Goal: Task Accomplishment & Management: Use online tool/utility

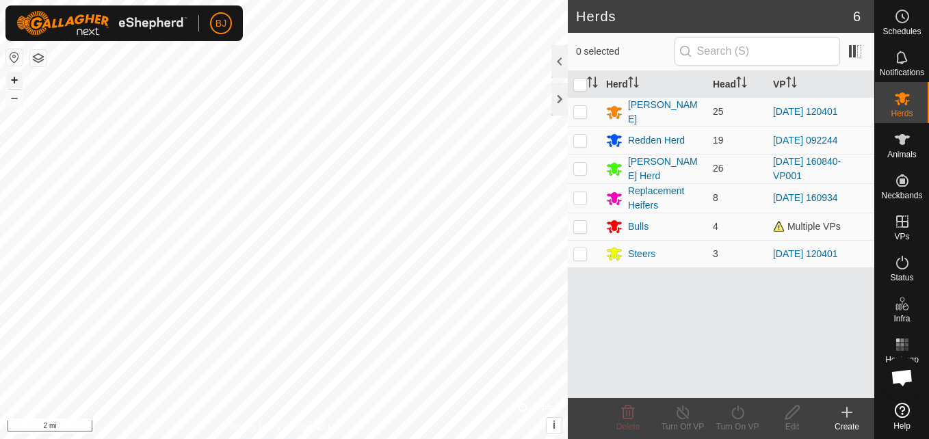
click at [6, 81] on button "+" at bounding box center [14, 80] width 16 height 16
click at [14, 81] on button "+" at bounding box center [14, 80] width 16 height 16
click at [0, 226] on html "BJ Schedules Notifications Herds Animals Neckbands VPs Status Infra Heatmap Hel…" at bounding box center [464, 219] width 929 height 439
click at [15, 75] on button "+" at bounding box center [14, 80] width 16 height 16
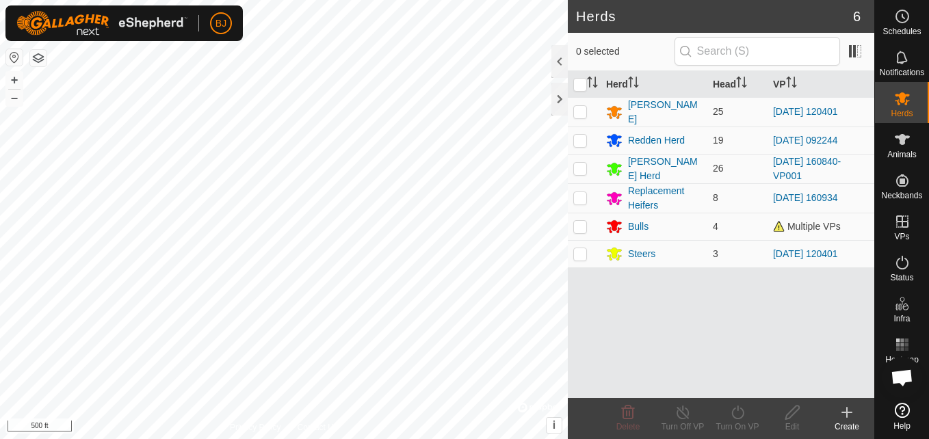
click at [36, 14] on div "BJ Schedules Notifications Herds Animals Neckbands VPs Status Infra Heatmap Hel…" at bounding box center [464, 219] width 929 height 439
click at [13, 81] on button "+" at bounding box center [14, 80] width 16 height 16
click at [12, 80] on button "+" at bounding box center [14, 80] width 16 height 16
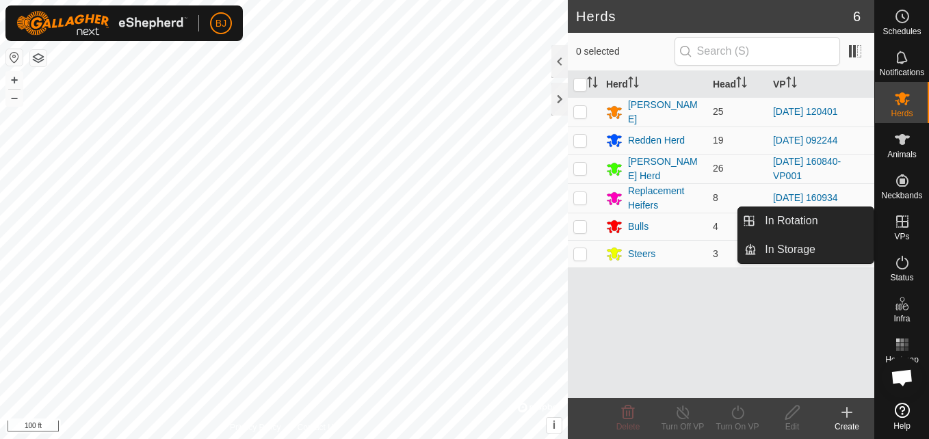
click at [910, 220] on icon at bounding box center [902, 221] width 16 height 16
click at [890, 234] on div "VPs" at bounding box center [902, 225] width 54 height 41
click at [850, 227] on link "In Rotation" at bounding box center [814, 220] width 117 height 27
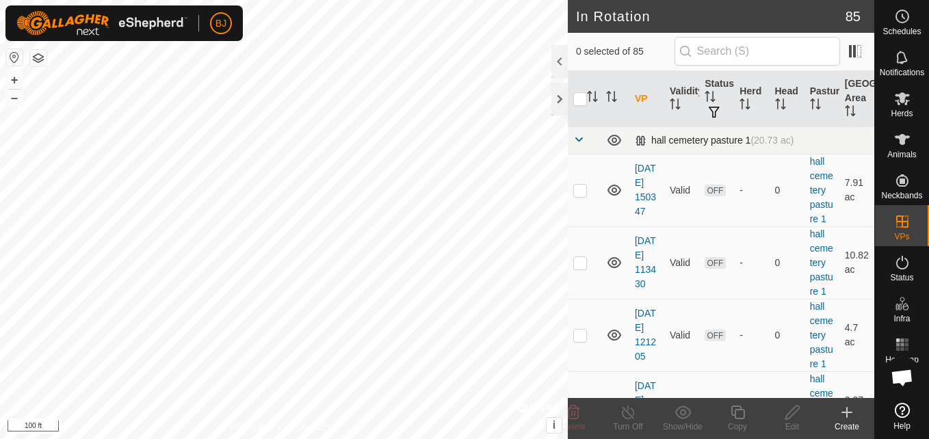
click at [670, 142] on div "hall cemetery pasture 1 (20.73 ac)" at bounding box center [714, 141] width 159 height 12
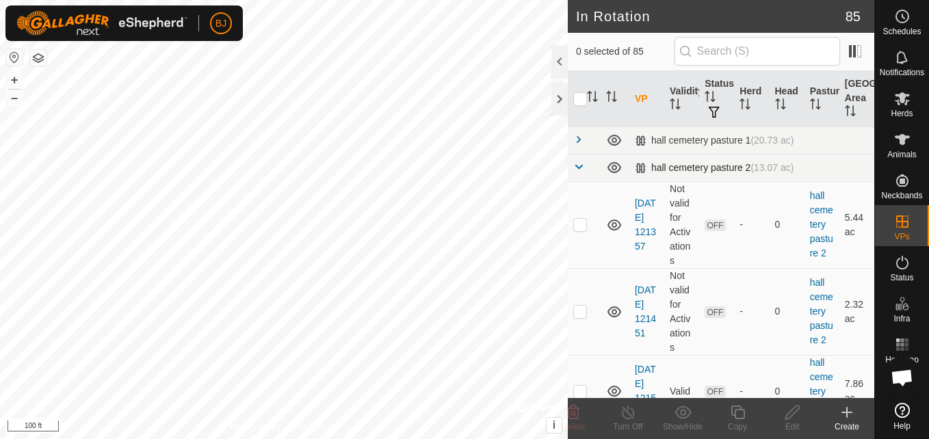
click at [668, 162] on div "hall cemetery pasture 2 (13.07 ac)" at bounding box center [714, 168] width 159 height 12
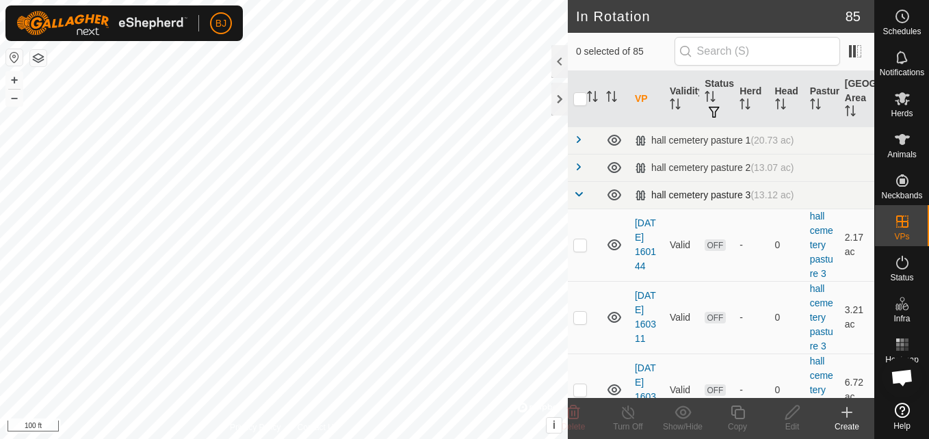
click at [663, 193] on div "hall cemetery pasture 3 (13.12 ac)" at bounding box center [714, 195] width 159 height 12
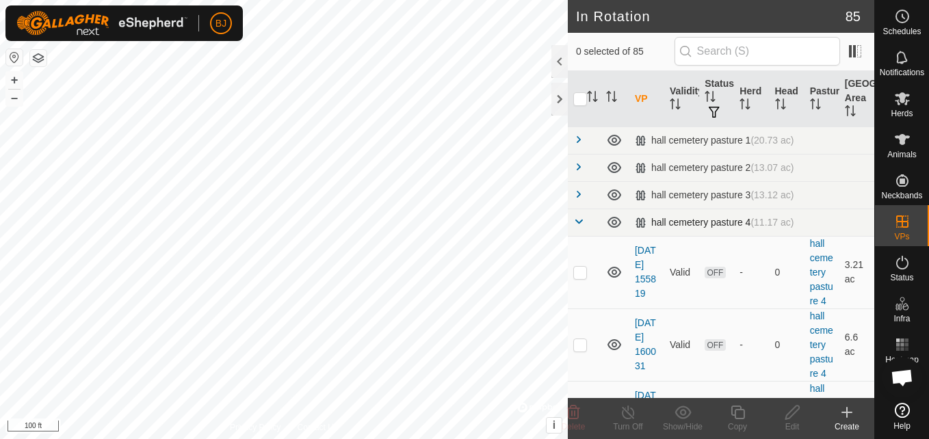
click at [657, 224] on div "hall cemetery pasture 4 (11.17 ac)" at bounding box center [714, 223] width 159 height 12
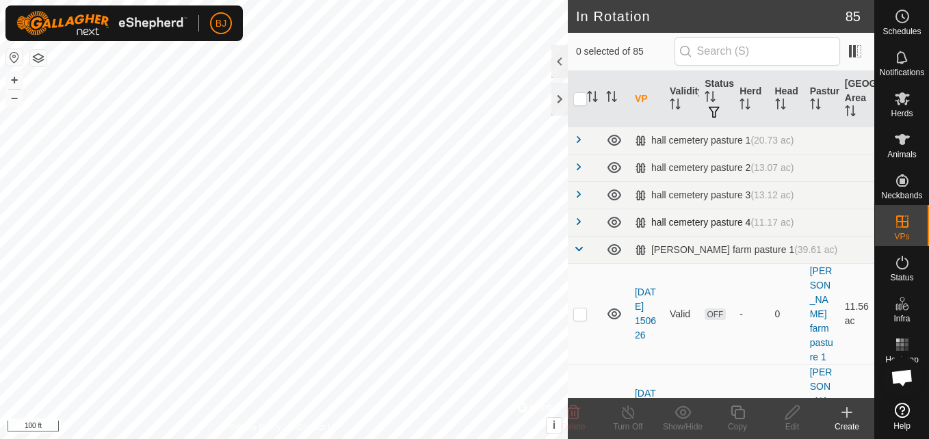
checkbox input "true"
click at [741, 418] on icon at bounding box center [737, 413] width 14 height 14
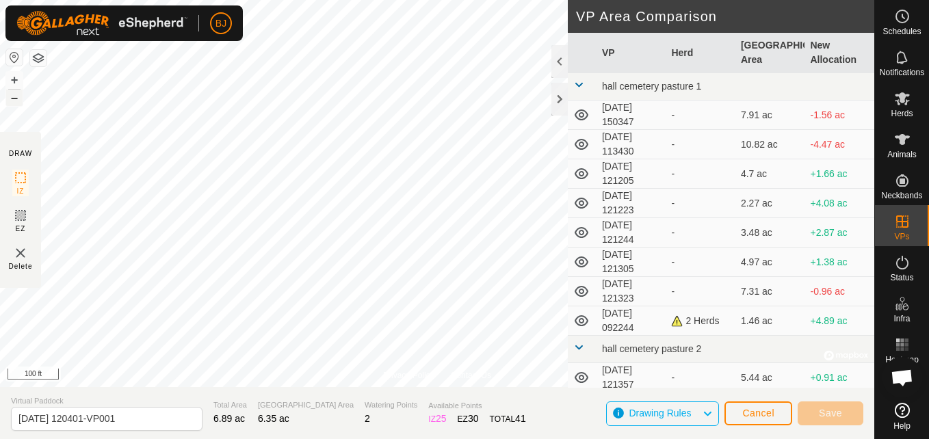
click at [14, 97] on button "–" at bounding box center [14, 98] width 16 height 16
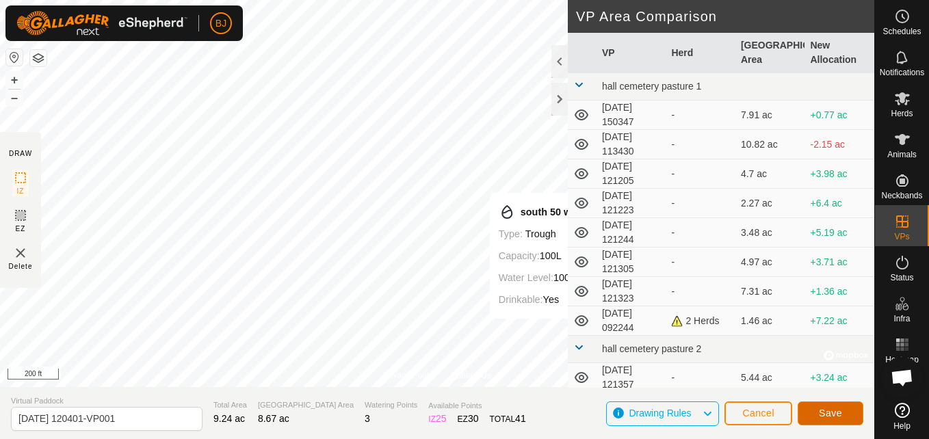
click at [813, 418] on button "Save" at bounding box center [831, 413] width 66 height 24
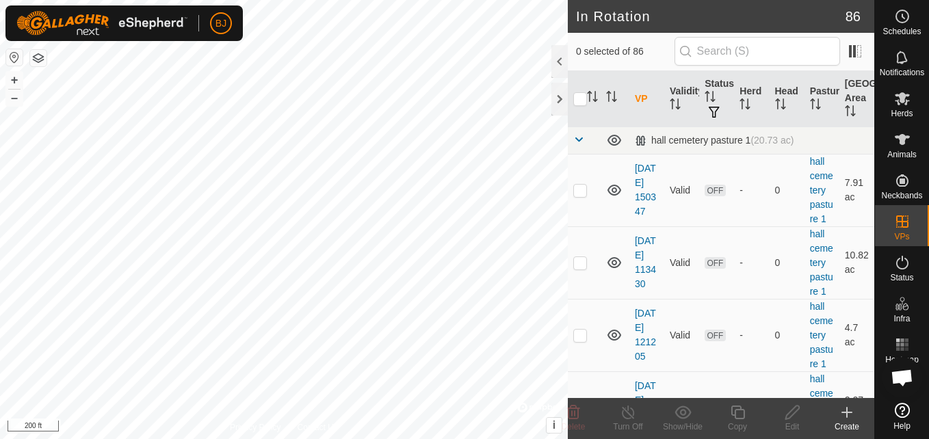
checkbox input "true"
checkbox input "false"
checkbox input "true"
checkbox input "false"
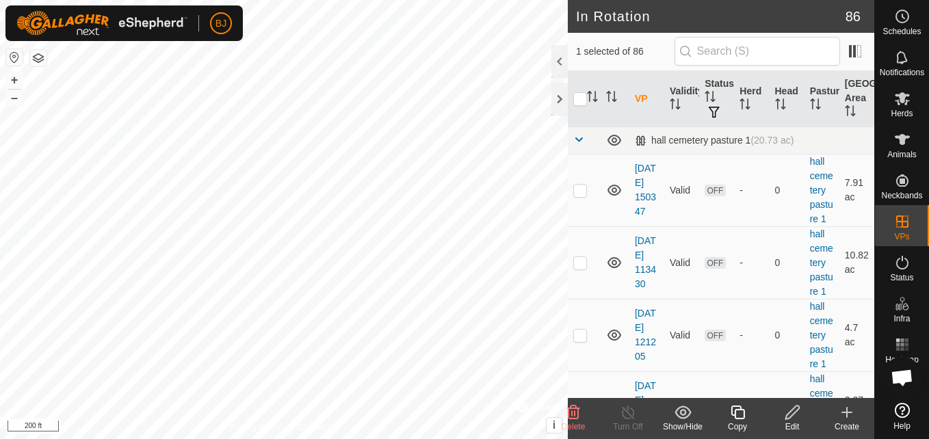
checkbox input "false"
checkbox input "true"
checkbox input "false"
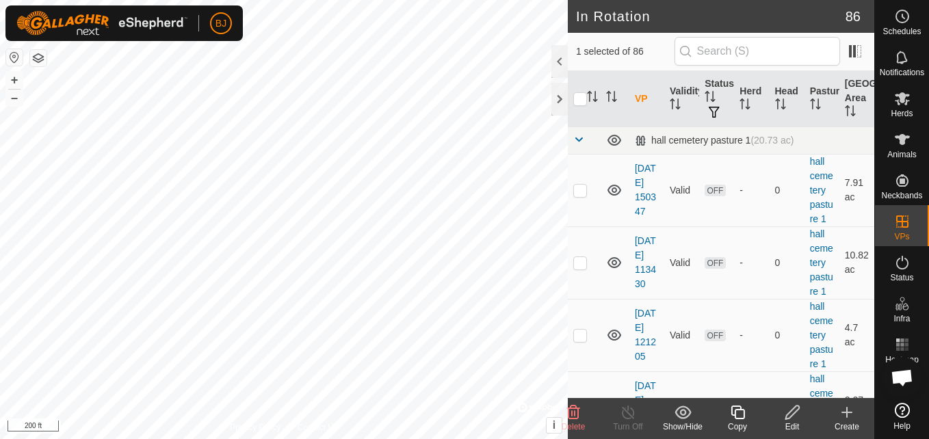
checkbox input "true"
checkbox input "false"
checkbox input "true"
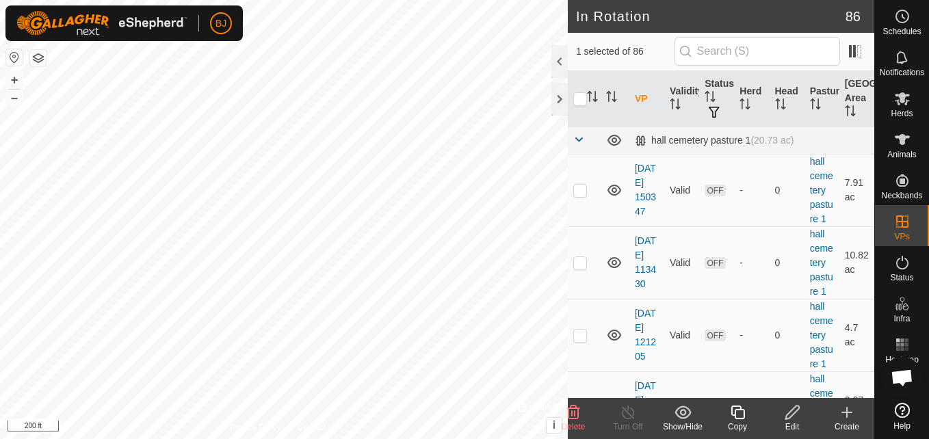
checkbox input "true"
checkbox input "false"
checkbox input "true"
click at [688, 145] on div "hall cemetery pasture 1 (20.73 ac)" at bounding box center [714, 141] width 159 height 12
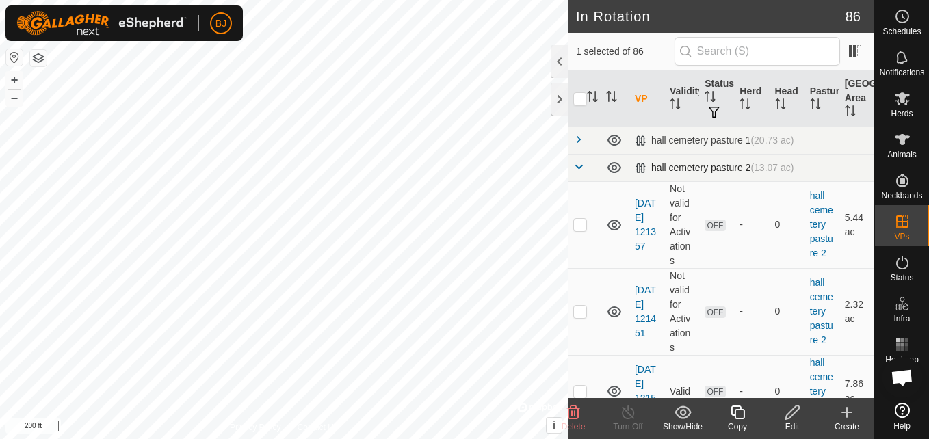
click at [686, 169] on div "hall cemetery pasture 2 (13.07 ac)" at bounding box center [714, 168] width 159 height 12
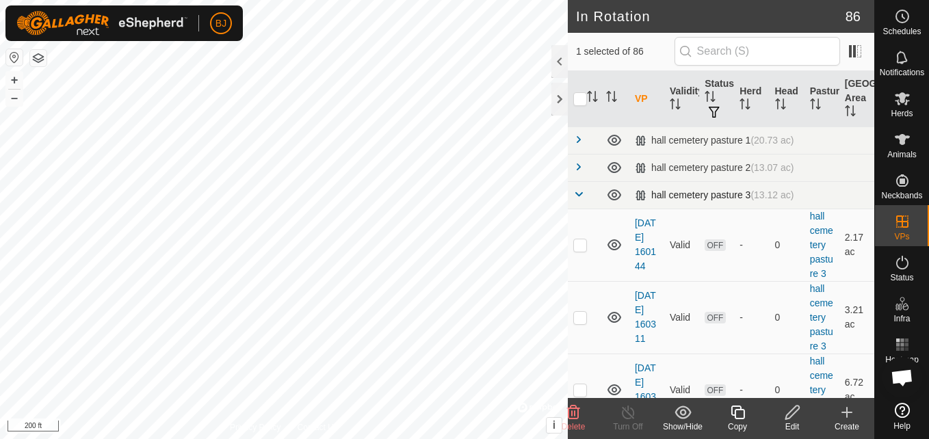
click at [683, 191] on div "hall cemetery pasture 3 (13.12 ac)" at bounding box center [714, 195] width 159 height 12
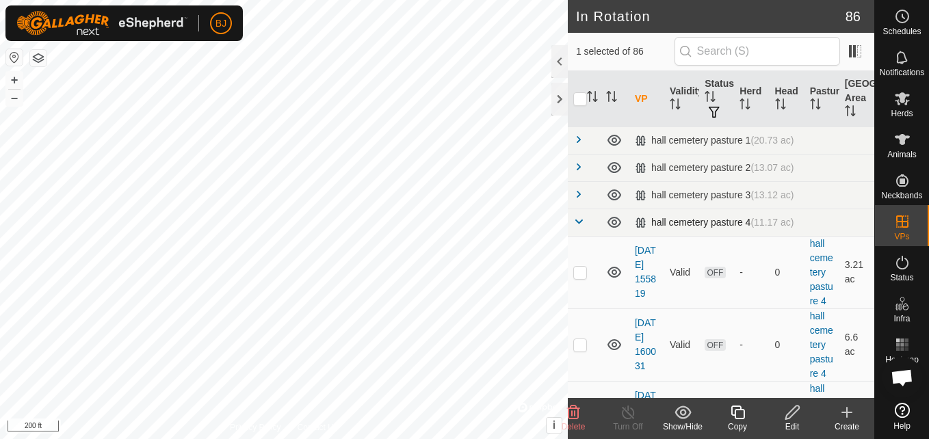
click at [679, 227] on div "hall cemetery pasture 4 (11.17 ac)" at bounding box center [714, 223] width 159 height 12
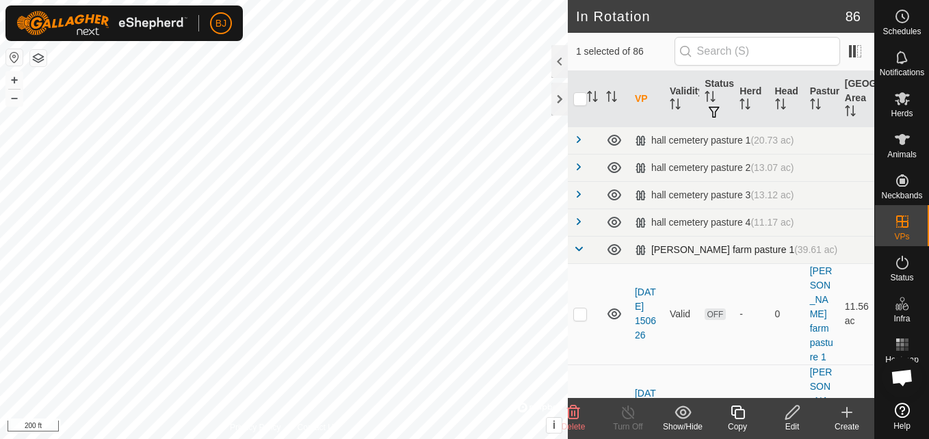
click at [676, 244] on div "[PERSON_NAME] farm pasture 1 (39.61 ac)" at bounding box center [736, 250] width 202 height 12
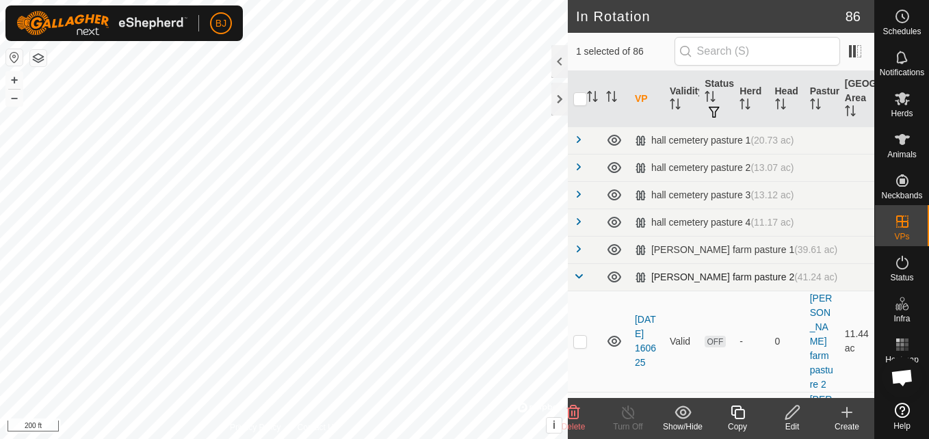
click at [671, 274] on div "[PERSON_NAME] farm pasture 2 (41.24 ac)" at bounding box center [736, 278] width 202 height 12
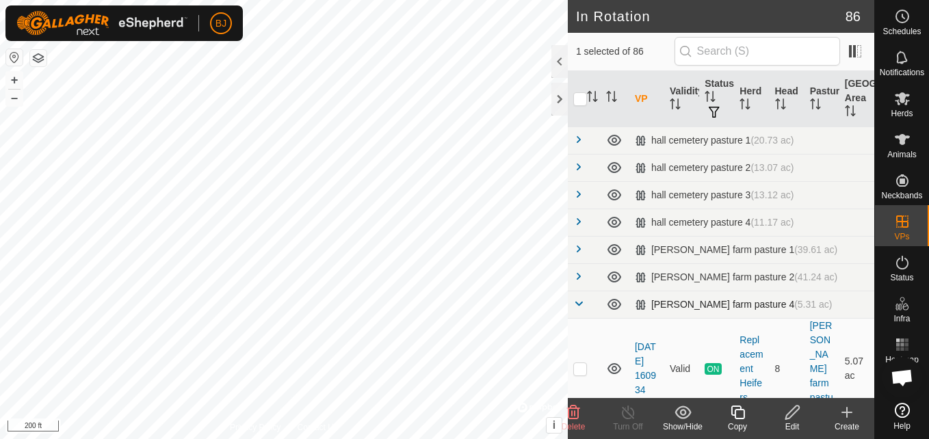
click at [672, 304] on div "[PERSON_NAME] farm pasture 4 (5.31 ac)" at bounding box center [734, 305] width 198 height 12
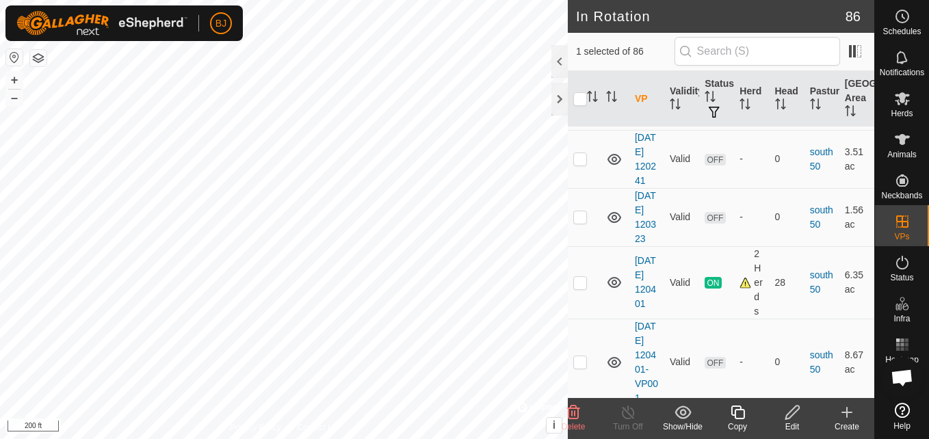
scroll to position [1240, 0]
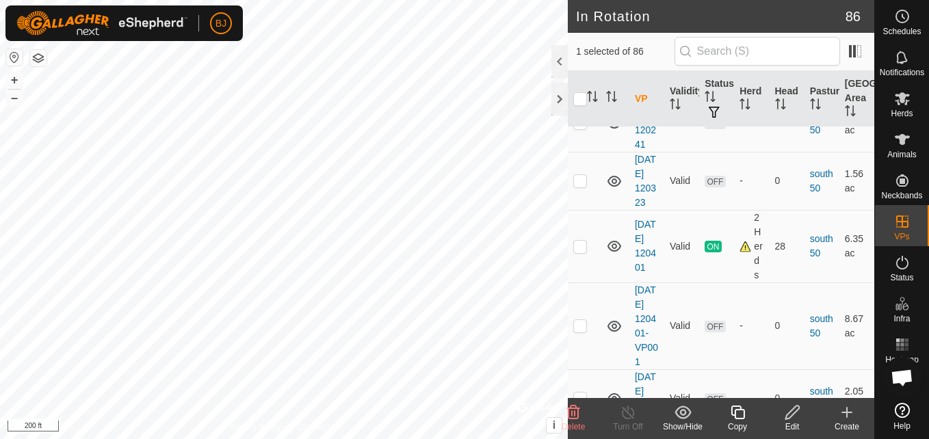
click at [646, 36] on td "[DATE] 120127" at bounding box center [646, 6] width 35 height 58
click at [644, 34] on link "[DATE] 120127" at bounding box center [645, 6] width 21 height 54
